Goal: Check status: Check status

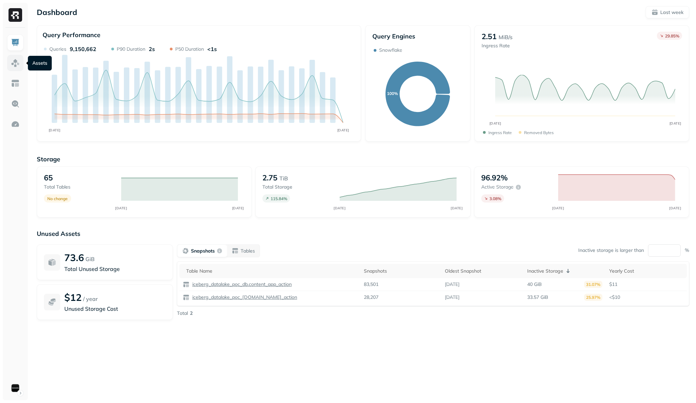
click at [20, 65] on link at bounding box center [15, 63] width 16 height 16
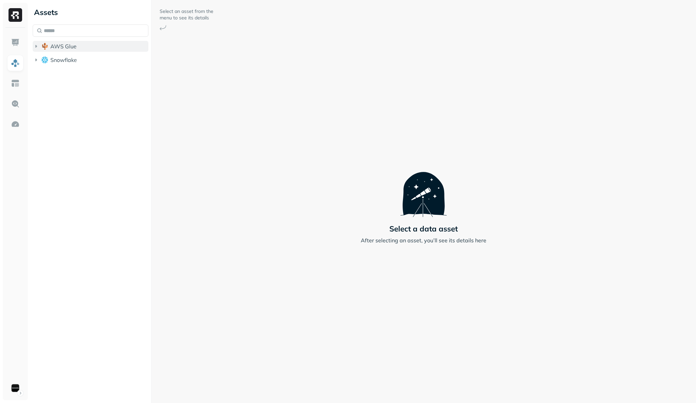
click at [67, 46] on span "AWS Glue" at bounding box center [63, 46] width 26 height 7
click at [53, 59] on img "button" at bounding box center [51, 59] width 7 height 7
click at [58, 73] on span "Tables" at bounding box center [63, 72] width 17 height 7
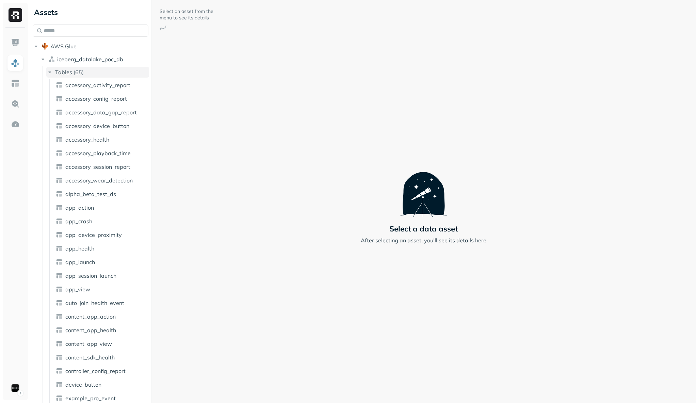
click at [75, 73] on p "( 65 )" at bounding box center [79, 72] width 10 height 7
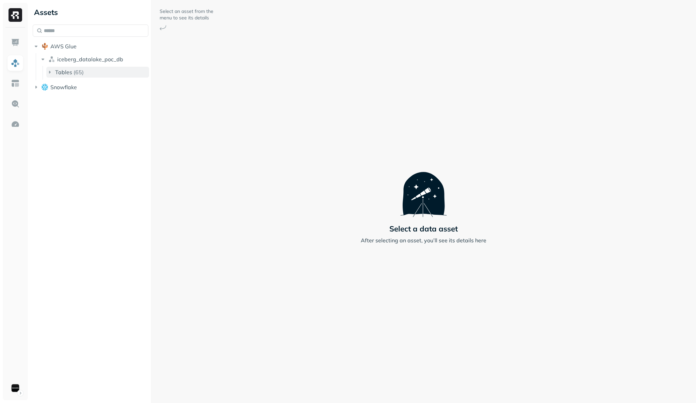
click at [75, 73] on p "( 65 )" at bounding box center [79, 72] width 10 height 7
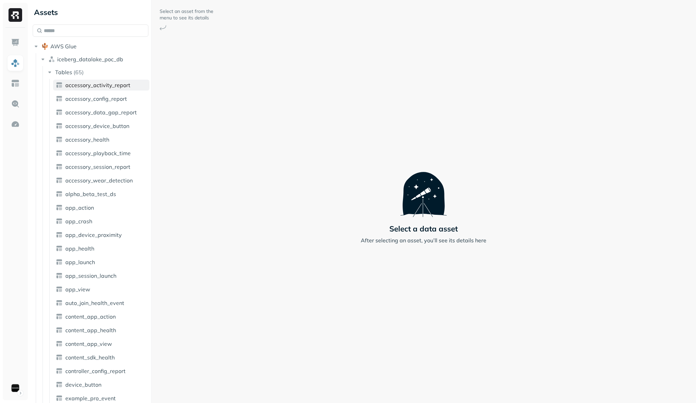
click at [82, 83] on span "accessory_activity_report" at bounding box center [97, 85] width 65 height 7
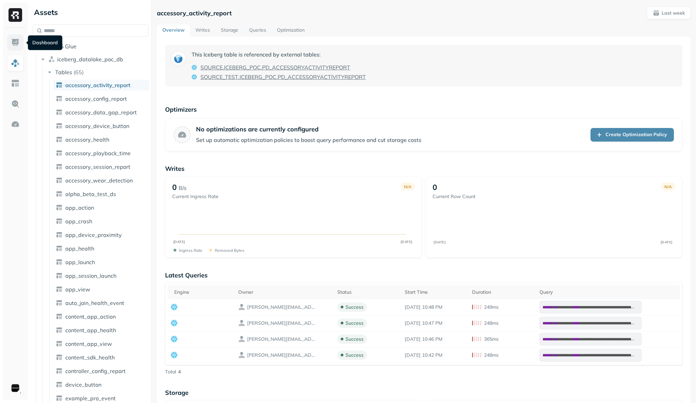
click at [14, 49] on link at bounding box center [15, 42] width 16 height 16
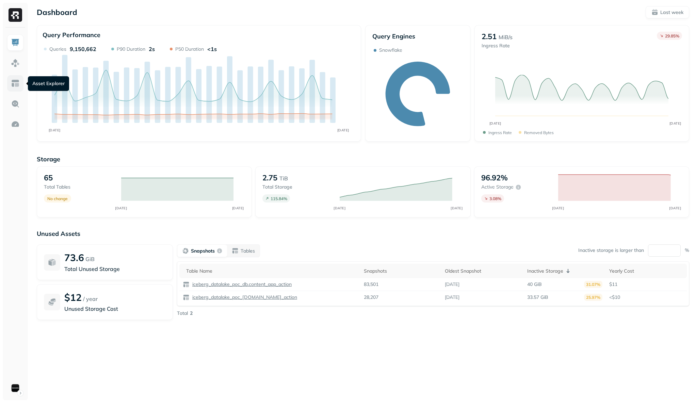
click at [17, 81] on img at bounding box center [15, 83] width 9 height 9
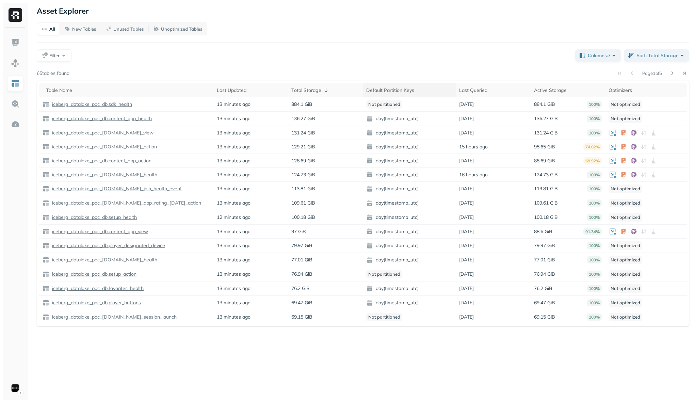
click at [407, 92] on div "Default Partition Keys" at bounding box center [409, 90] width 86 height 8
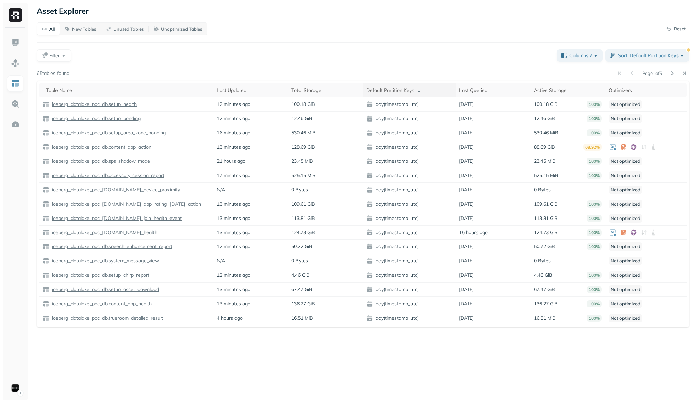
click at [420, 91] on icon at bounding box center [418, 90] width 3 height 4
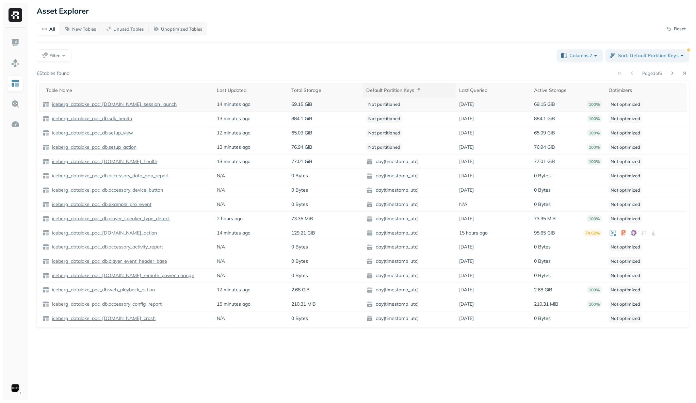
click at [127, 105] on p "iceberg_datalake_poc_[DOMAIN_NAME]_session_launch" at bounding box center [114, 104] width 126 height 6
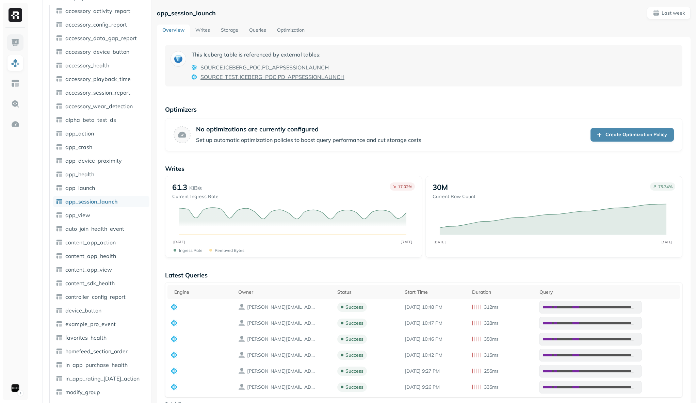
click at [20, 42] on link at bounding box center [15, 42] width 16 height 16
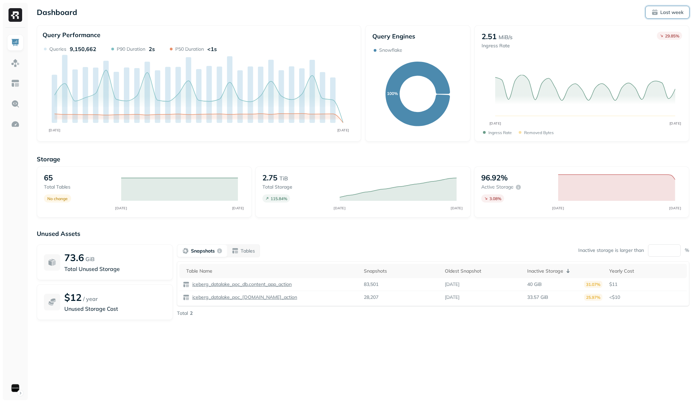
click at [662, 11] on p "Last week" at bounding box center [671, 12] width 23 height 6
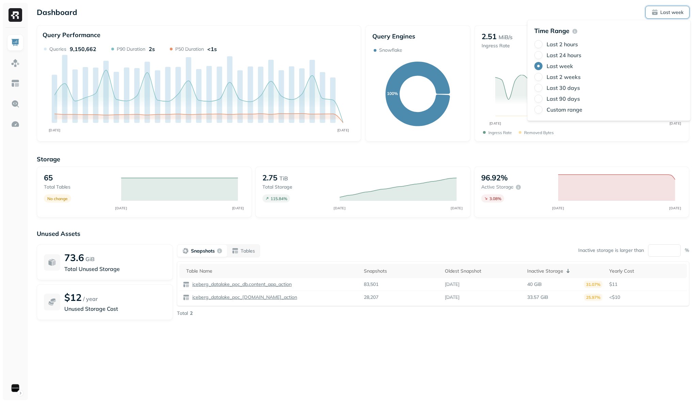
click at [565, 55] on label "Last 24 hours" at bounding box center [564, 55] width 35 height 7
click at [543, 55] on button "Last 24 hours" at bounding box center [538, 55] width 8 height 8
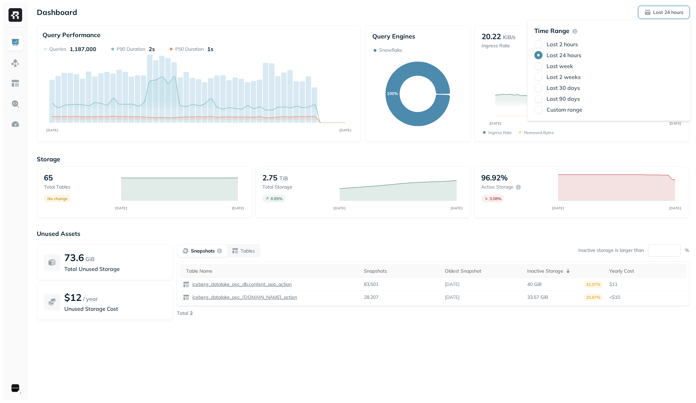
click at [563, 63] on label "Last week" at bounding box center [560, 66] width 27 height 7
click at [543, 63] on button "Last week" at bounding box center [538, 66] width 8 height 8
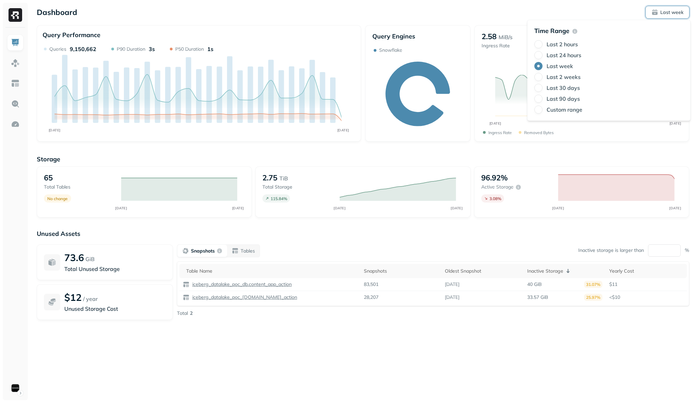
type button "3"
